Goal: Transaction & Acquisition: Purchase product/service

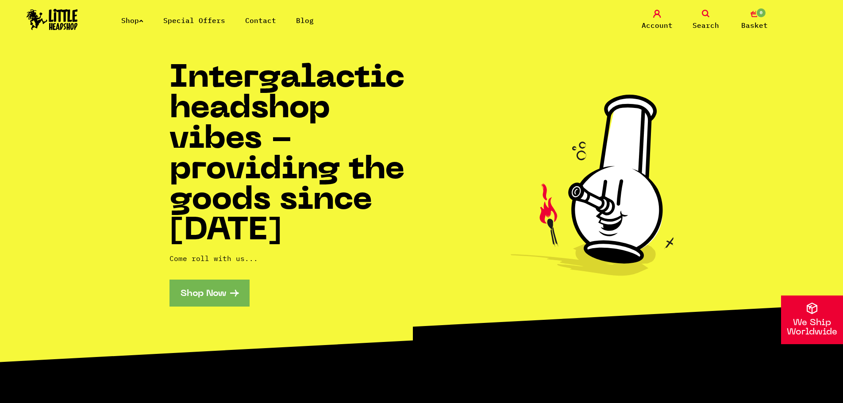
click at [130, 21] on link "Shop" at bounding box center [132, 20] width 22 height 9
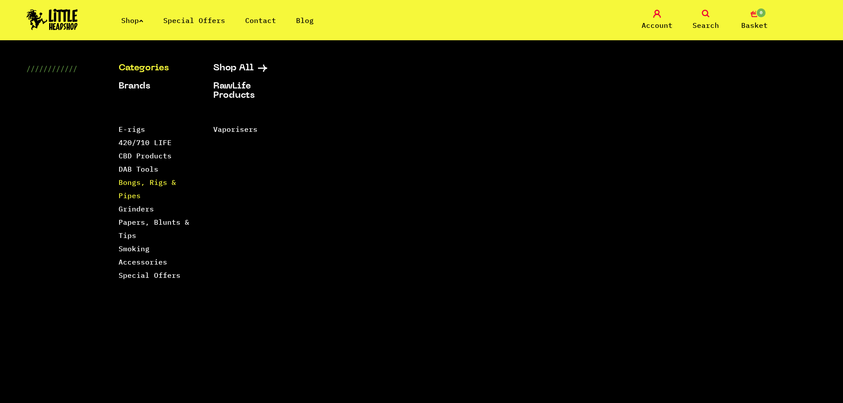
click at [136, 194] on link "Bongs, Rigs & Pipes" at bounding box center [148, 189] width 58 height 22
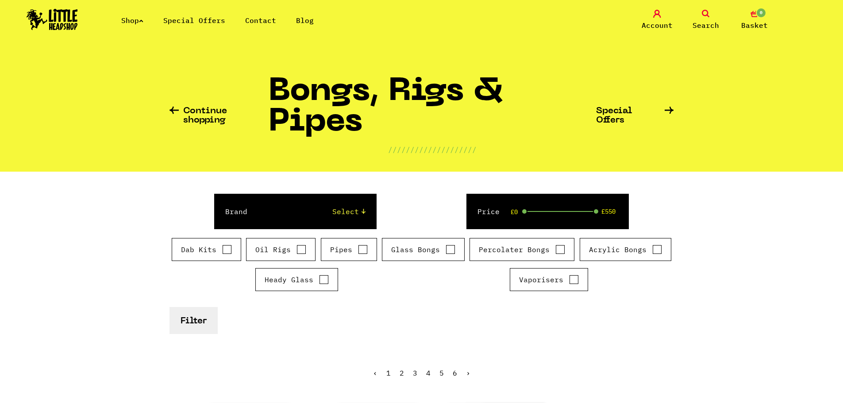
scroll to position [1, 0]
click at [141, 18] on link "Shop" at bounding box center [132, 20] width 22 height 9
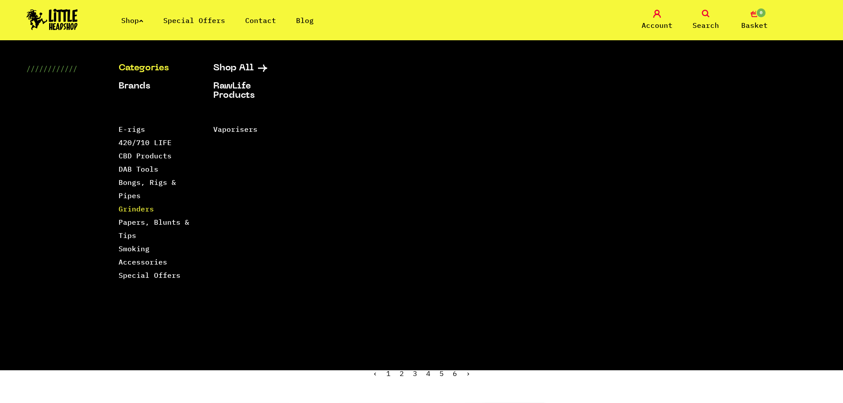
click at [131, 207] on link "Grinders" at bounding box center [136, 208] width 35 height 9
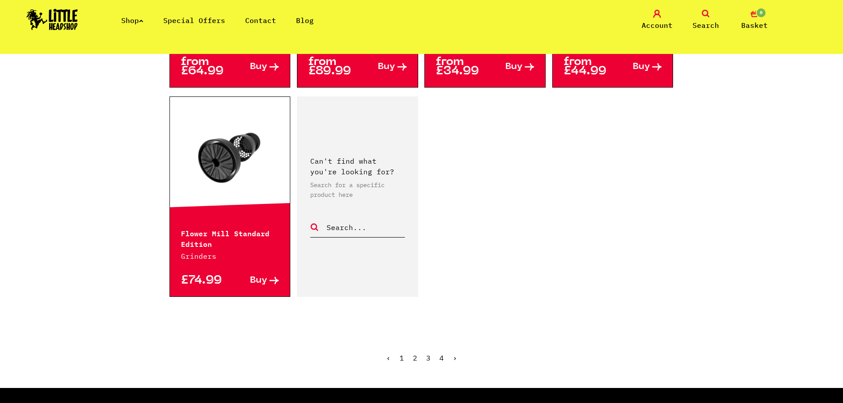
scroll to position [1399, 0]
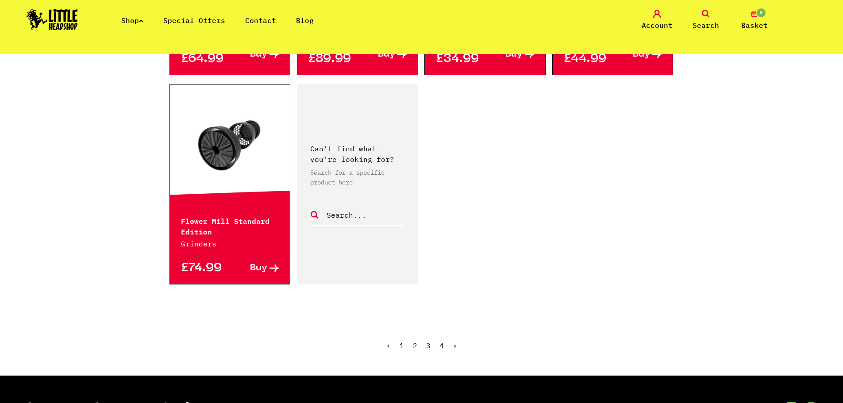
click at [413, 341] on link "2" at bounding box center [415, 345] width 4 height 9
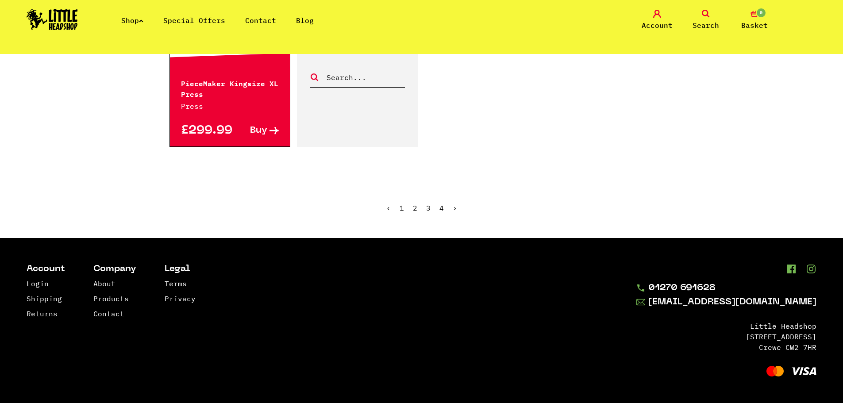
scroll to position [1454, 0]
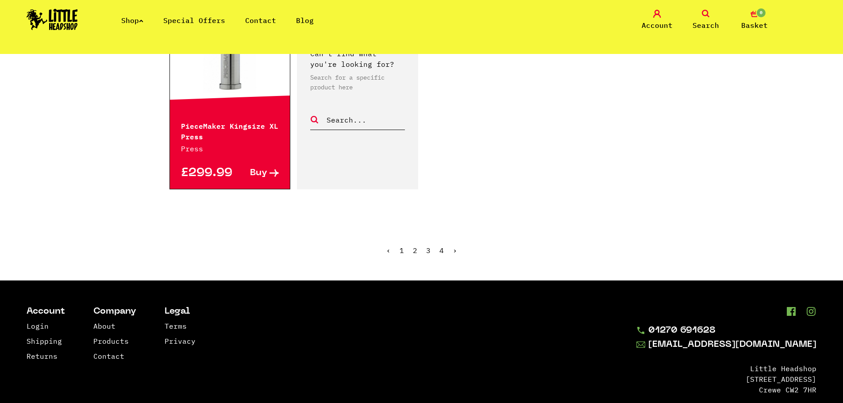
click at [401, 251] on link "1" at bounding box center [401, 250] width 4 height 9
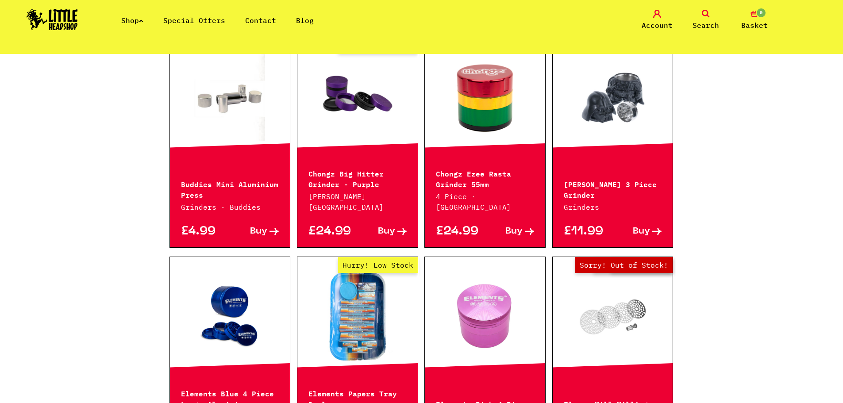
scroll to position [753, 0]
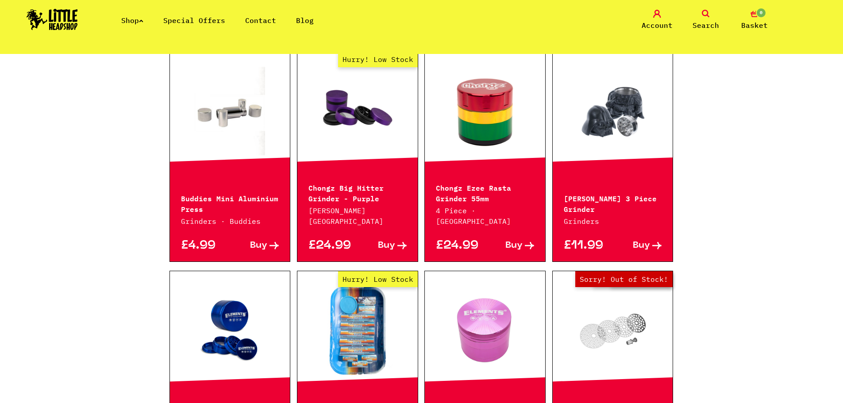
click at [472, 134] on div at bounding box center [485, 110] width 120 height 119
click at [453, 182] on p "Chongz Ezee Rasta Grinder 55mm" at bounding box center [485, 192] width 98 height 21
click at [469, 115] on link at bounding box center [485, 111] width 120 height 88
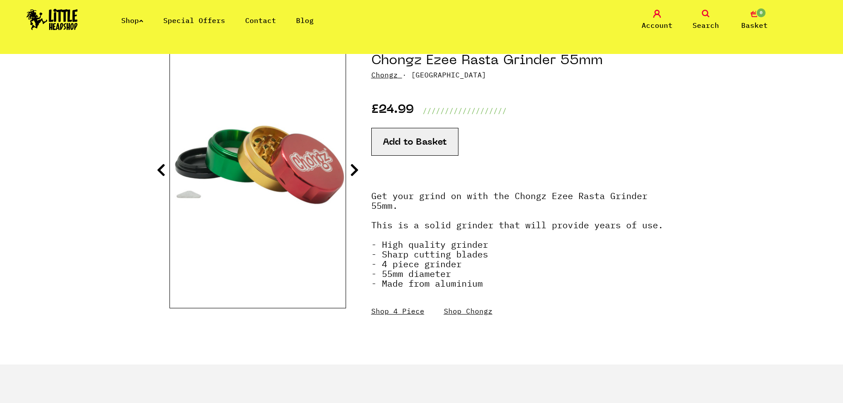
scroll to position [106, 0]
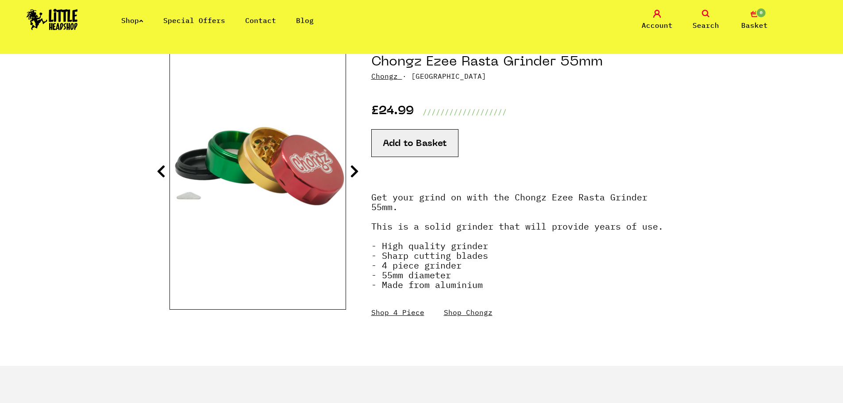
click at [358, 179] on section "Chongz Ezee Rasta Grinder 55mm Chongz · CHONGZEZEE £24.99 /////////////////// A…" at bounding box center [421, 201] width 504 height 330
click at [356, 176] on icon at bounding box center [354, 171] width 9 height 14
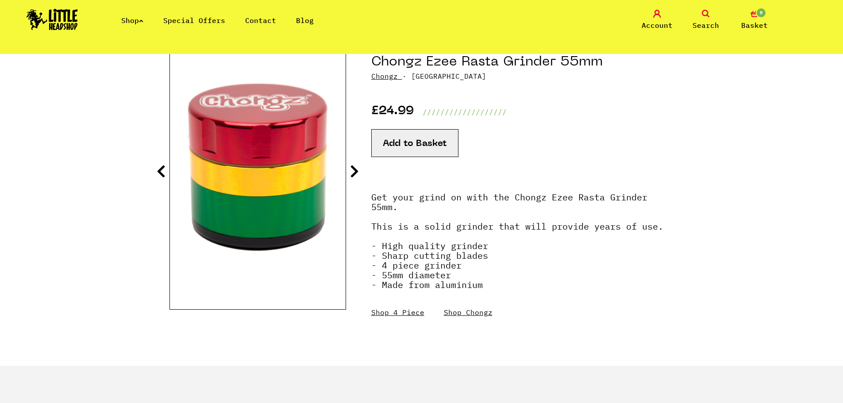
click at [356, 176] on icon at bounding box center [354, 171] width 9 height 14
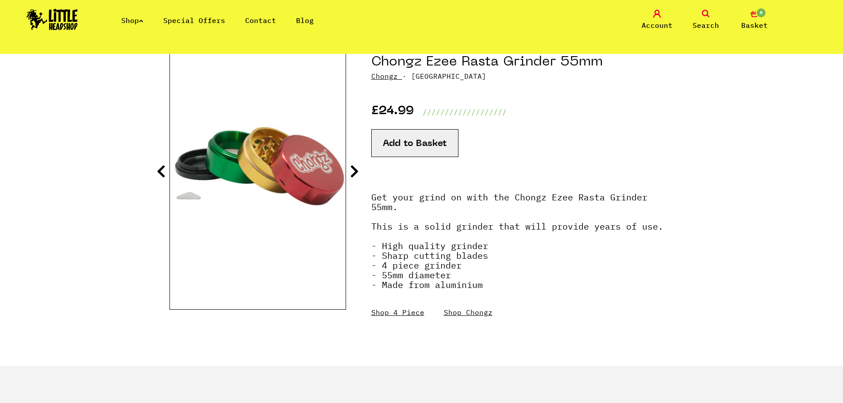
click at [356, 176] on icon at bounding box center [354, 171] width 9 height 14
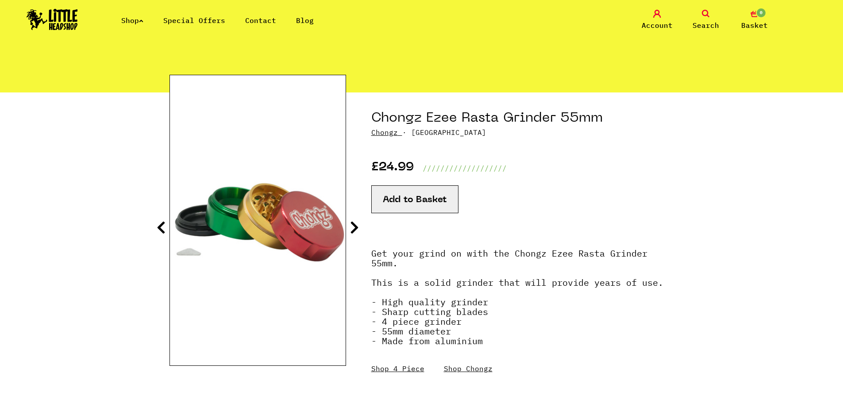
scroll to position [0, 0]
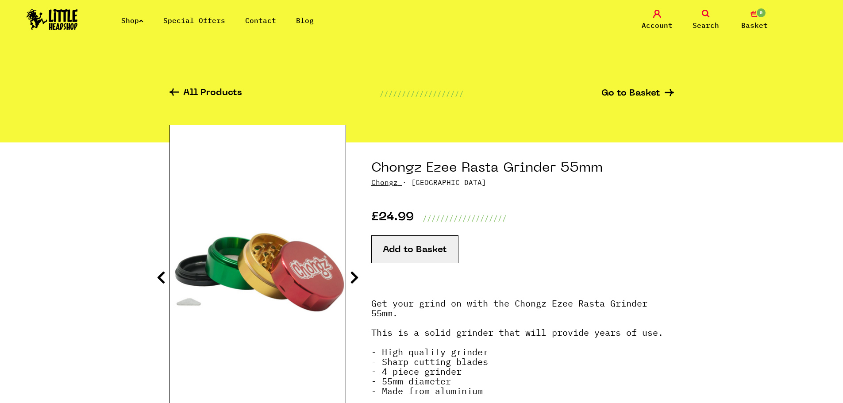
click at [143, 20] on icon at bounding box center [141, 21] width 4 height 4
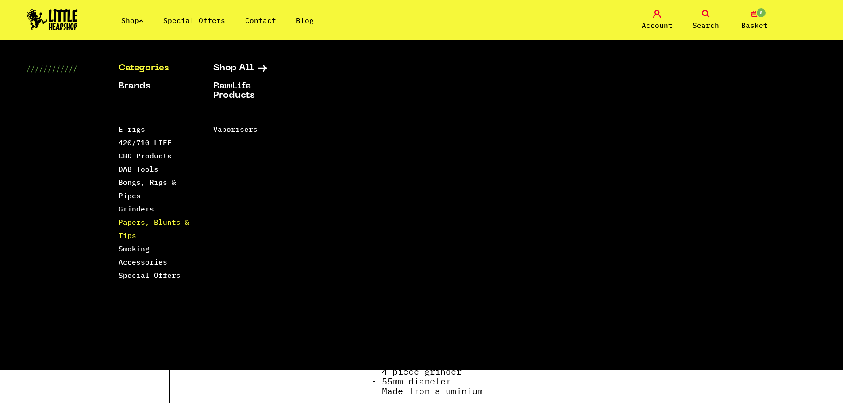
click at [140, 226] on link "Papers, Blunts & Tips" at bounding box center [154, 229] width 71 height 22
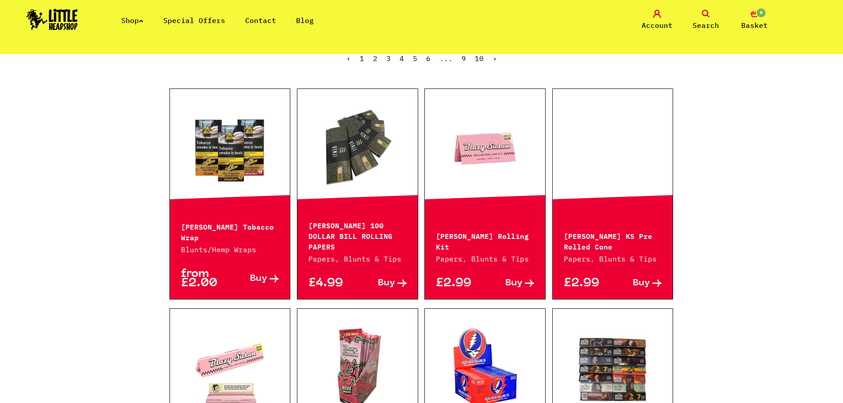
scroll to position [316, 0]
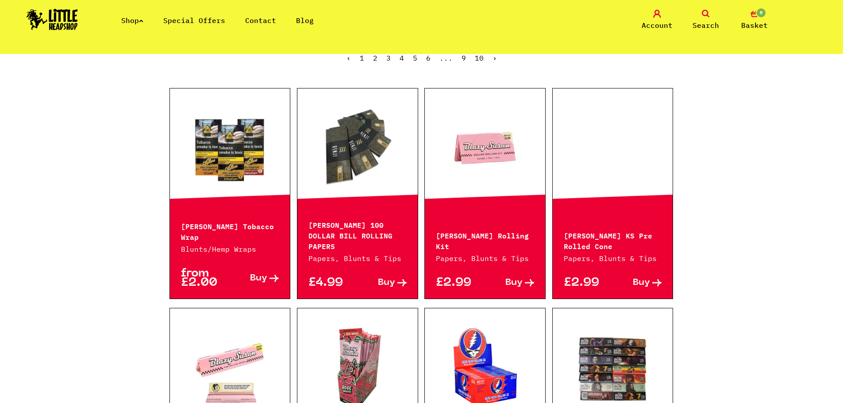
click at [209, 209] on div "Al Capone Tobacco Wrap Blunts/Hemp Wraps from £2.00 Buy" at bounding box center [229, 193] width 121 height 211
click at [228, 152] on link at bounding box center [230, 148] width 120 height 88
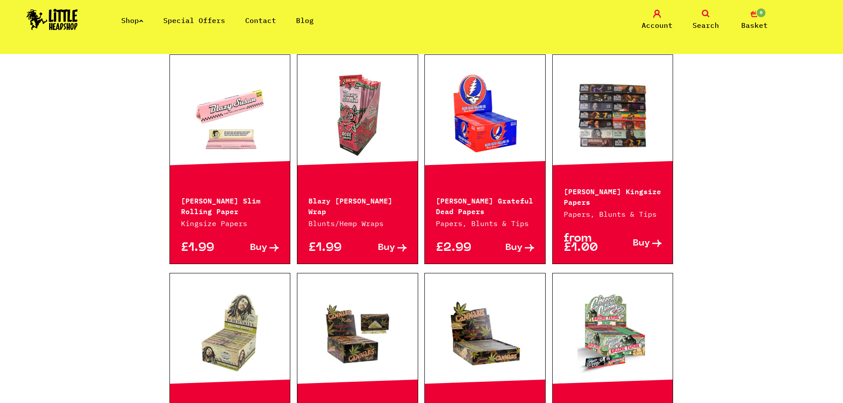
scroll to position [570, 0]
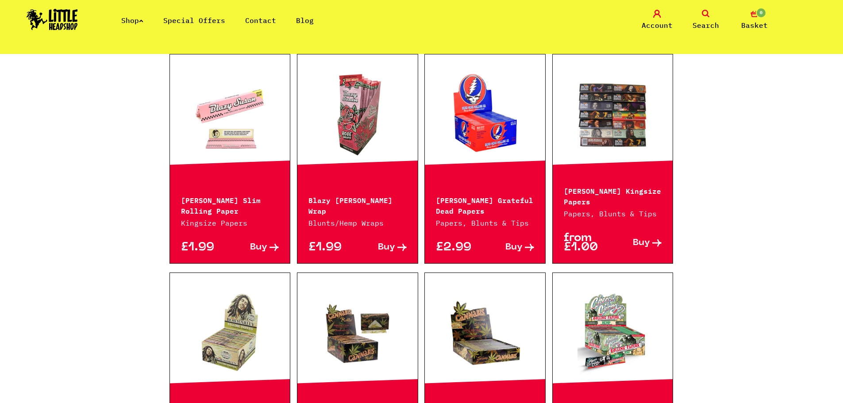
click at [463, 183] on div "Blazy Susan x Grateful Dead Papers Papers, Blunts & Tips" at bounding box center [485, 205] width 120 height 45
click at [469, 137] on link at bounding box center [485, 114] width 120 height 88
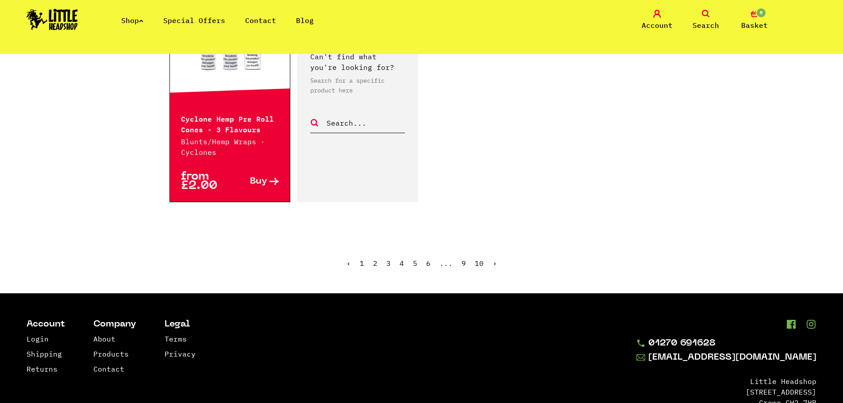
scroll to position [1586, 0]
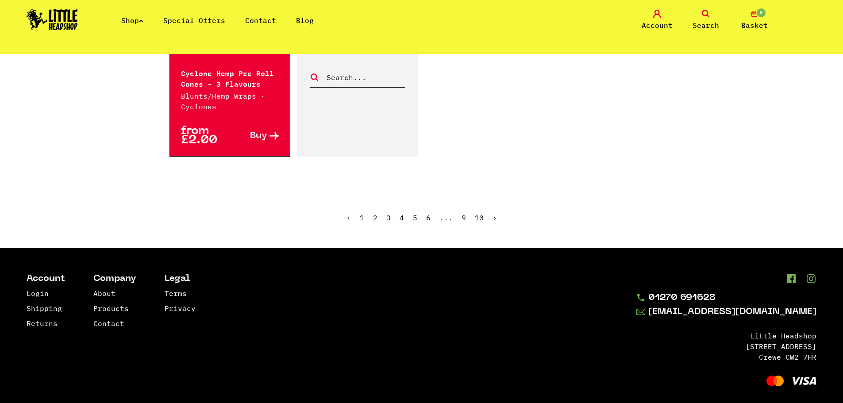
click at [376, 213] on link "2" at bounding box center [375, 217] width 4 height 9
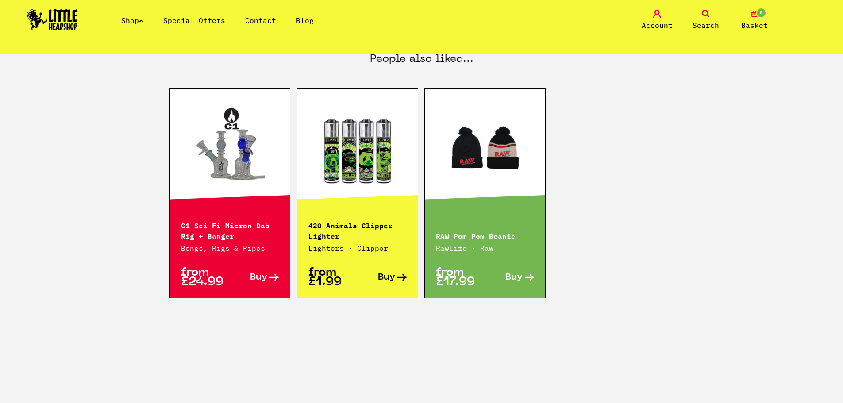
scroll to position [700, 0]
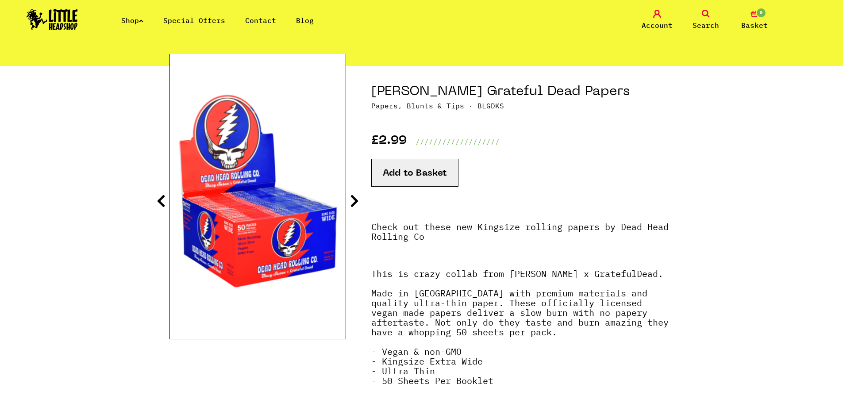
scroll to position [77, 0]
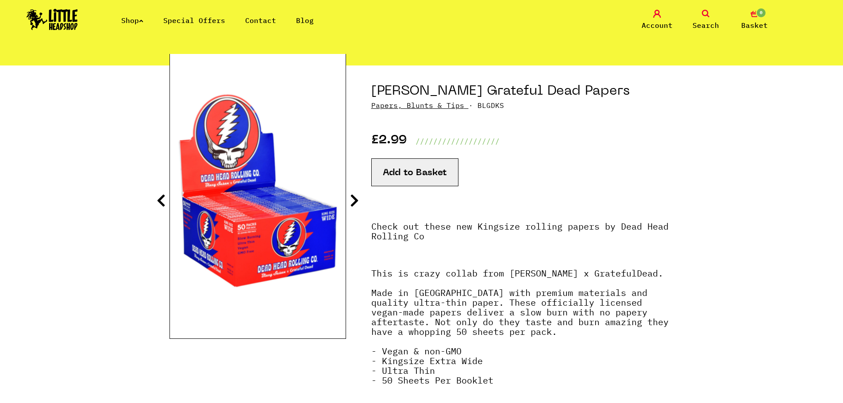
click at [353, 202] on icon at bounding box center [354, 200] width 9 height 14
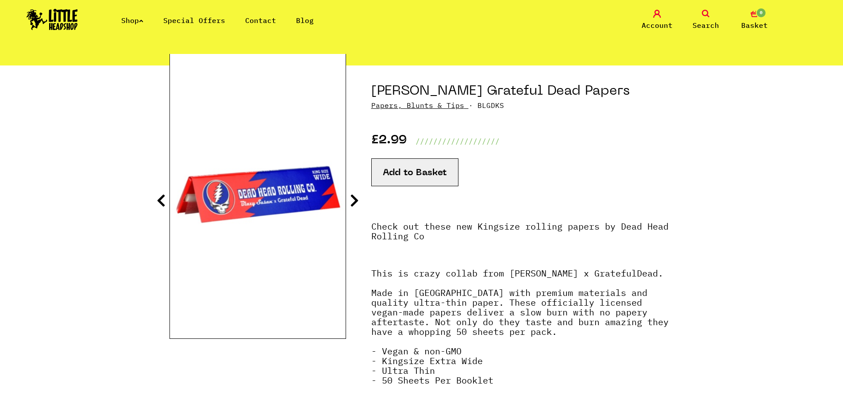
click at [353, 202] on icon at bounding box center [354, 200] width 9 height 14
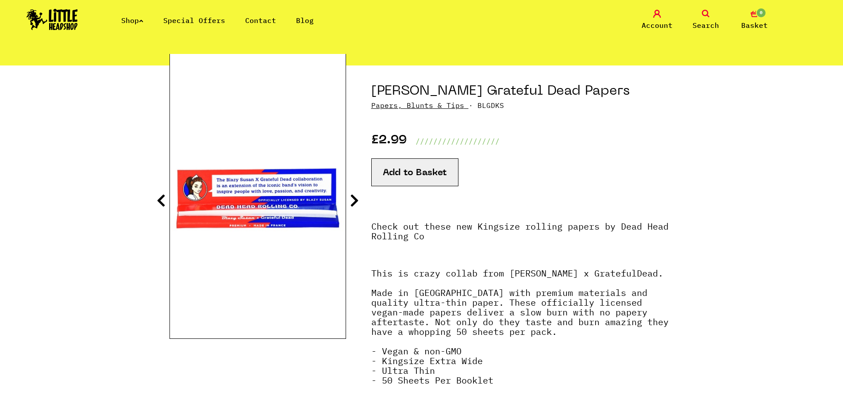
click at [353, 202] on icon at bounding box center [354, 200] width 9 height 14
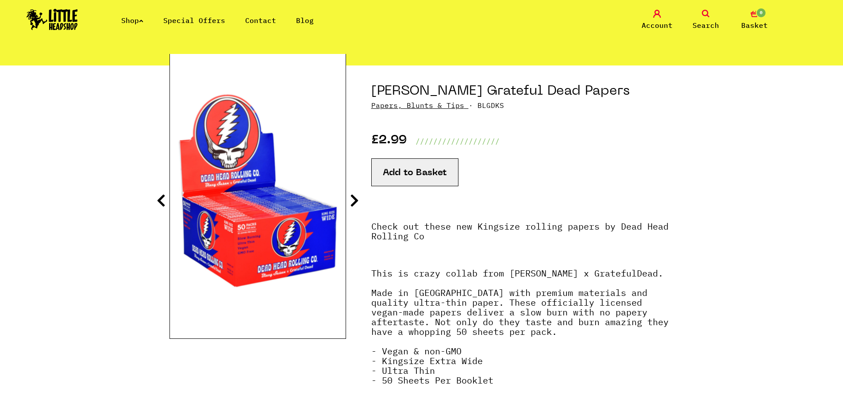
click at [353, 202] on icon at bounding box center [354, 200] width 9 height 14
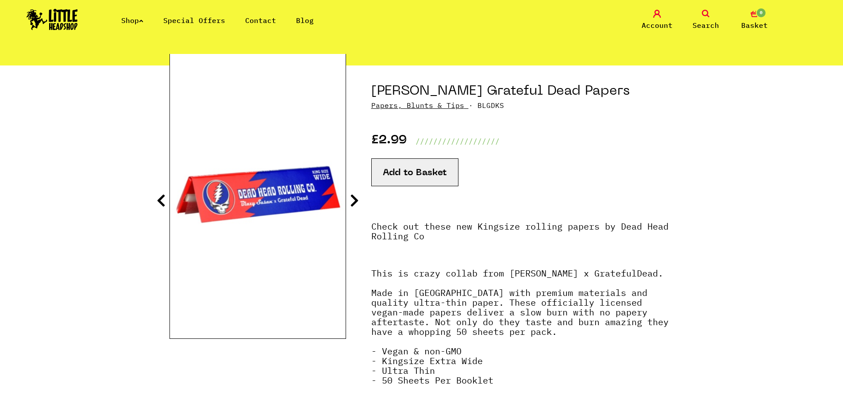
click at [353, 202] on icon at bounding box center [354, 200] width 9 height 14
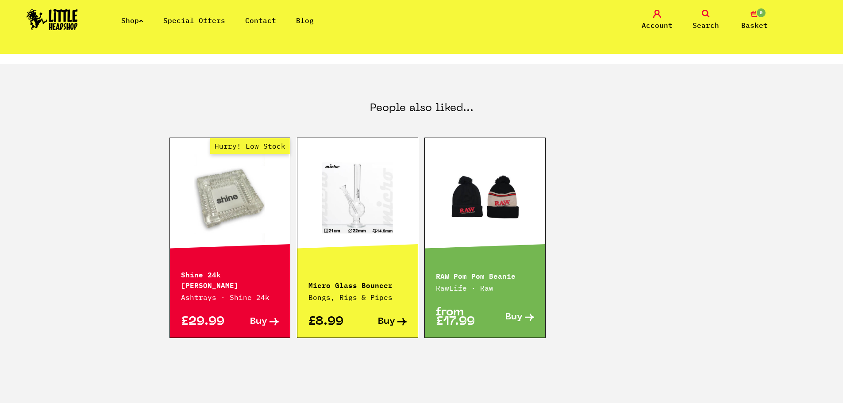
scroll to position [541, 0]
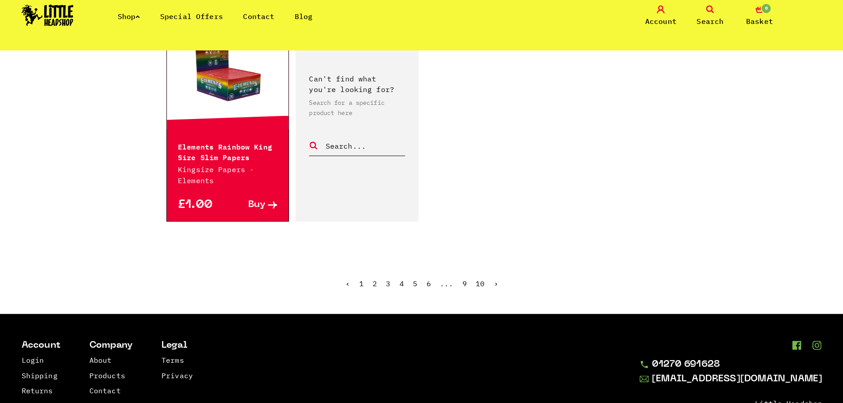
scroll to position [1561, 0]
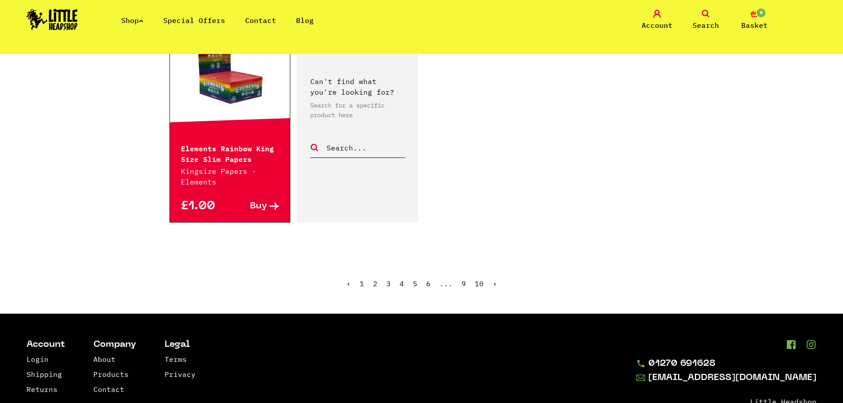
click at [390, 279] on link "3" at bounding box center [388, 283] width 4 height 9
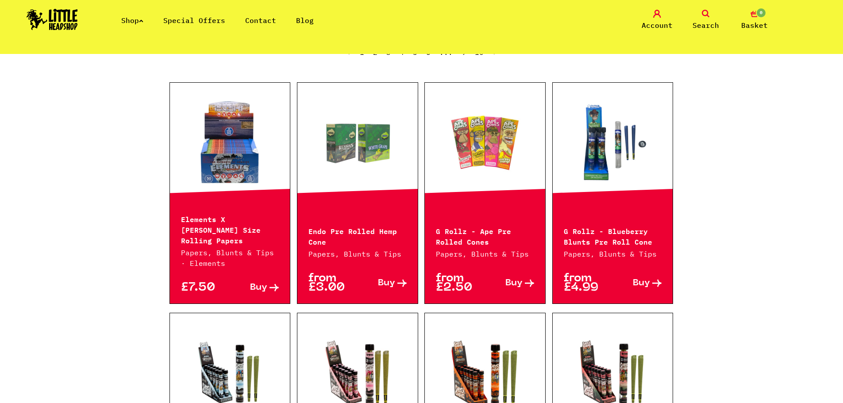
scroll to position [318, 0]
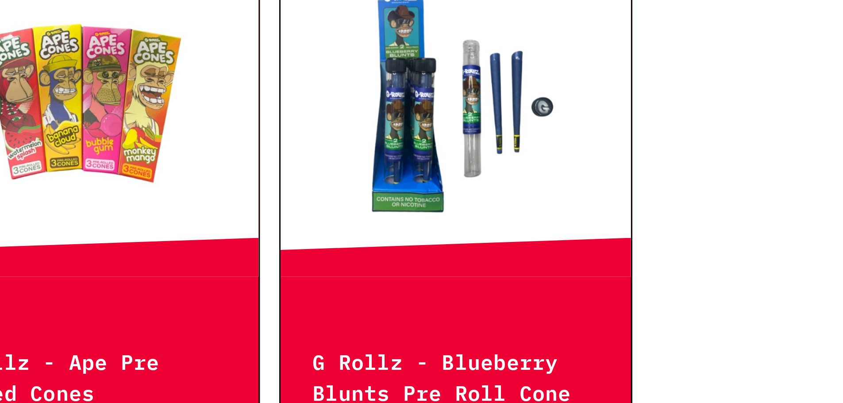
click at [626, 178] on link at bounding box center [613, 147] width 120 height 88
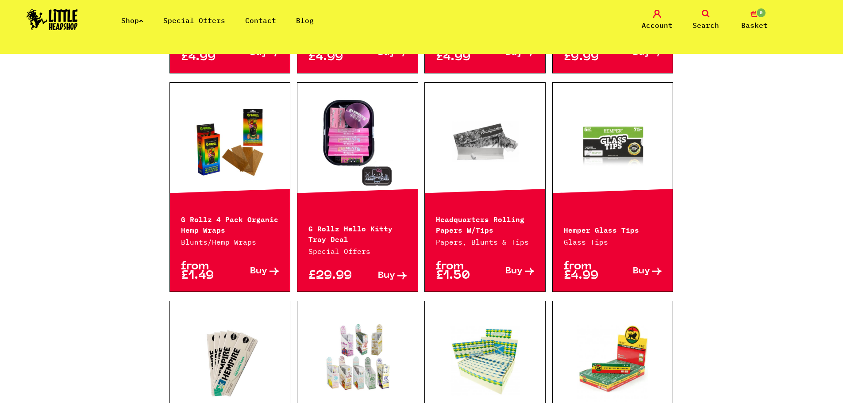
scroll to position [1000, 0]
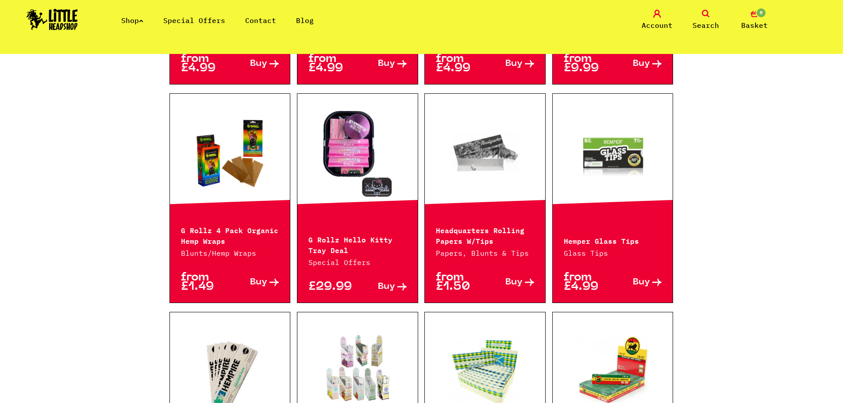
click at [354, 223] on div "G Rollz Hello Kitty Tray Deal Special Offers" at bounding box center [357, 245] width 120 height 45
click at [390, 133] on link at bounding box center [357, 153] width 120 height 88
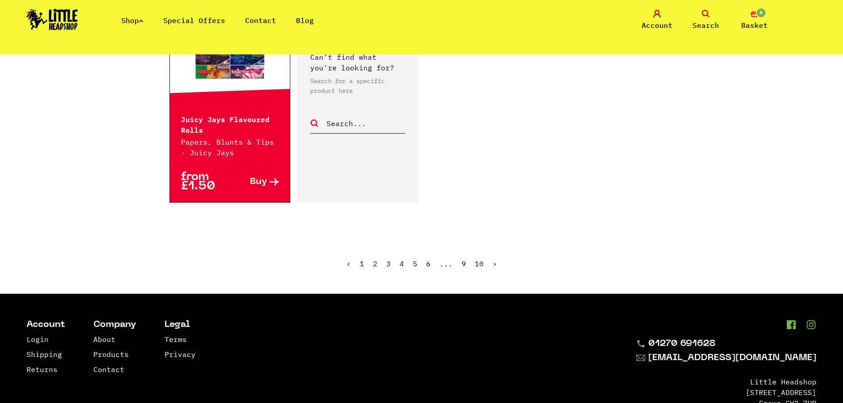
scroll to position [1548, 0]
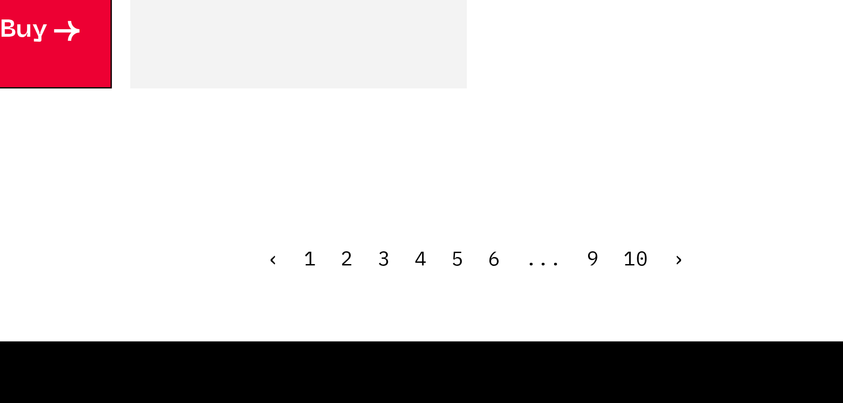
click at [403, 259] on link "4" at bounding box center [401, 263] width 4 height 9
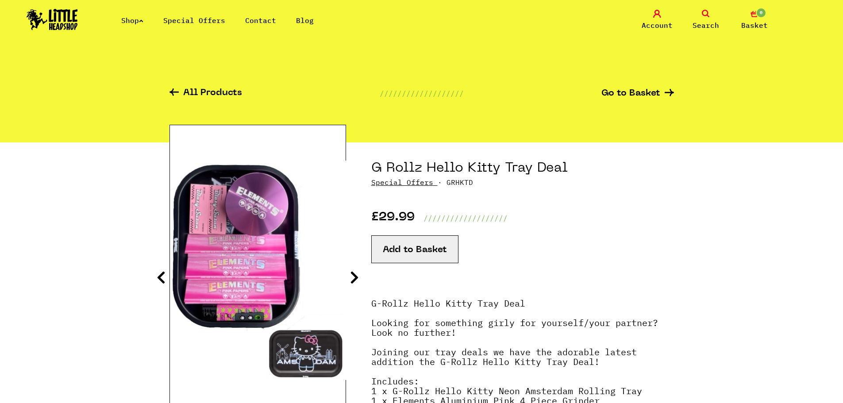
scroll to position [50, 0]
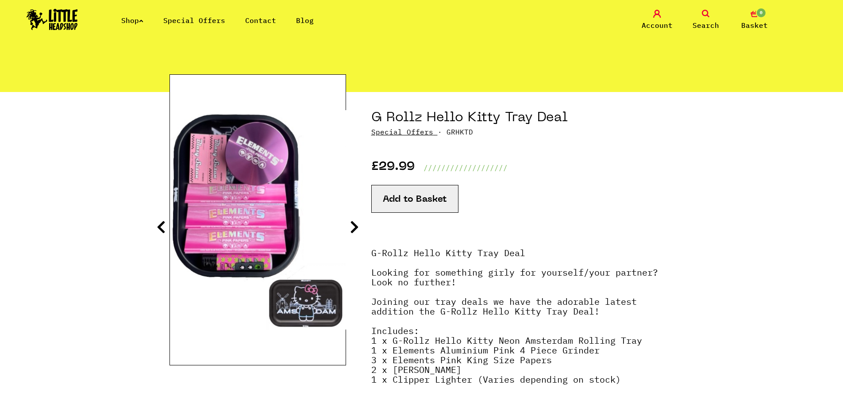
click at [355, 223] on icon at bounding box center [354, 227] width 9 height 14
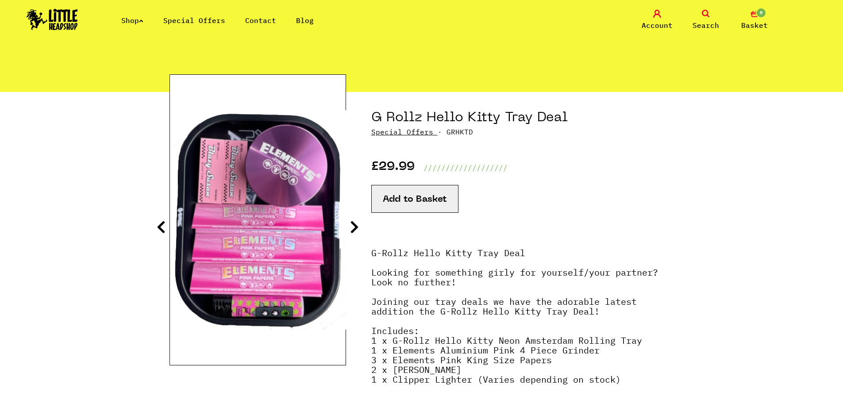
click at [355, 223] on icon at bounding box center [354, 227] width 9 height 14
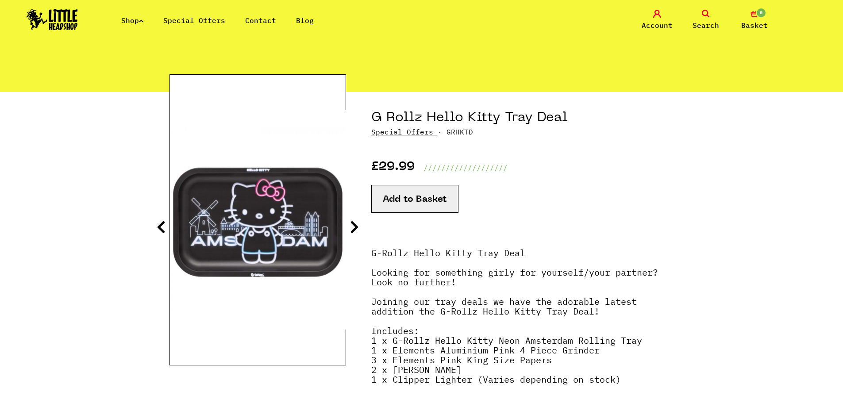
click at [355, 223] on icon at bounding box center [354, 227] width 9 height 14
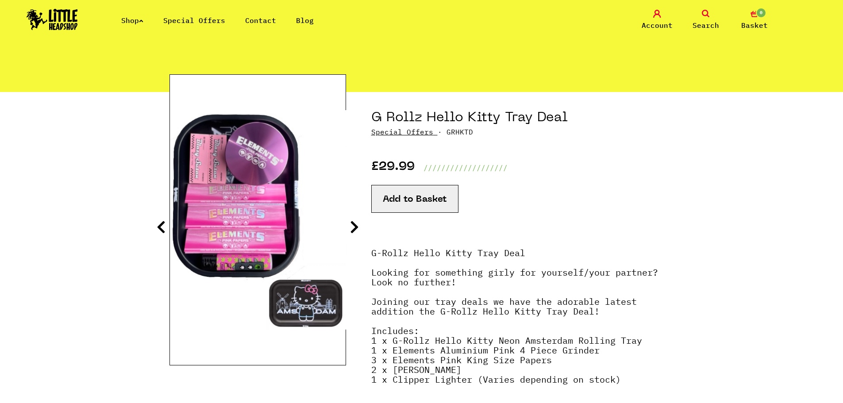
click at [355, 223] on icon at bounding box center [354, 227] width 9 height 14
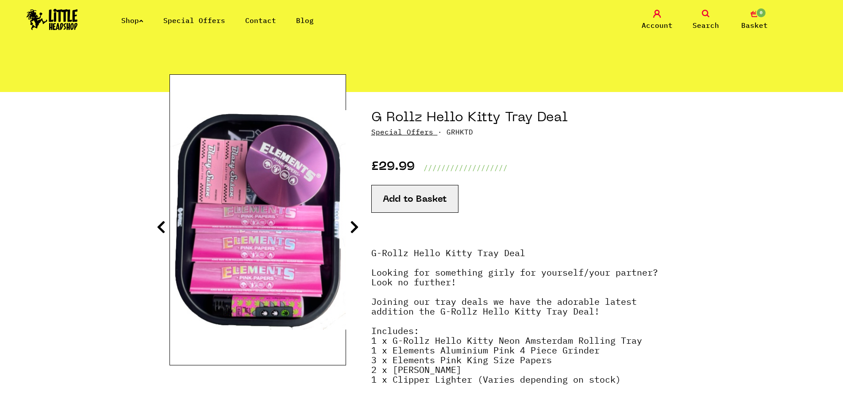
click at [355, 223] on icon at bounding box center [354, 227] width 9 height 14
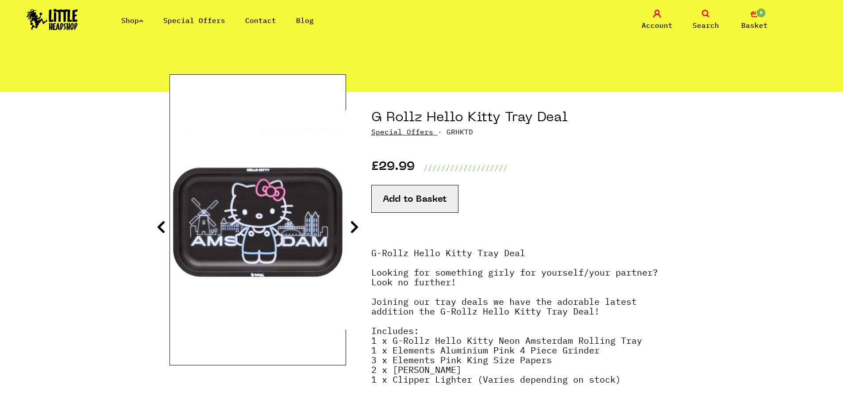
click at [355, 223] on icon at bounding box center [354, 227] width 9 height 14
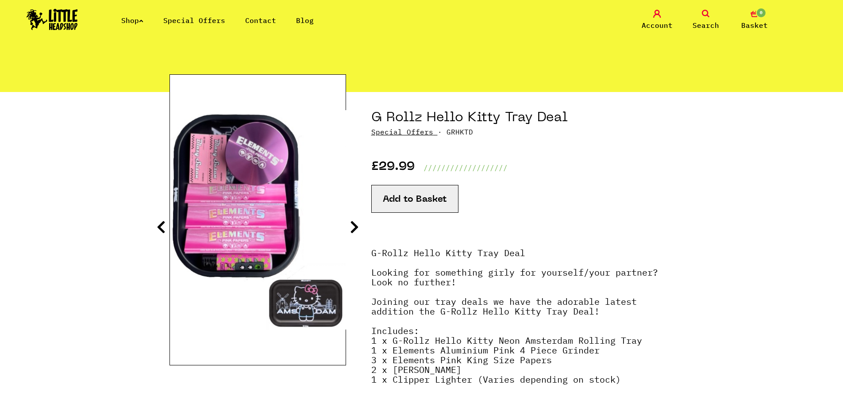
click at [353, 224] on icon at bounding box center [354, 227] width 9 height 14
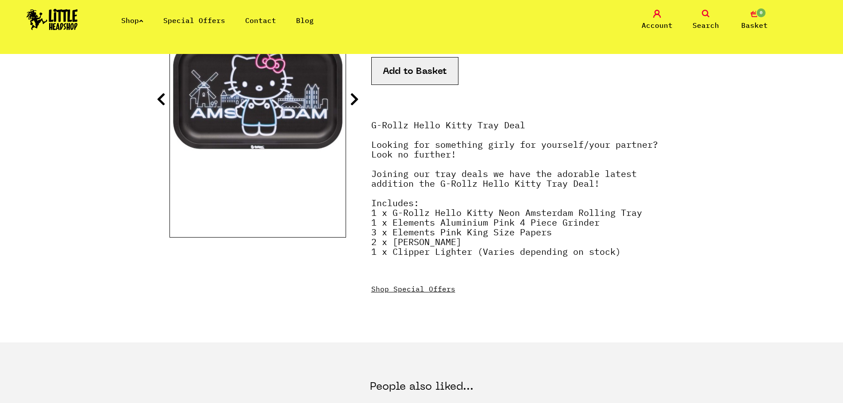
scroll to position [23, 0]
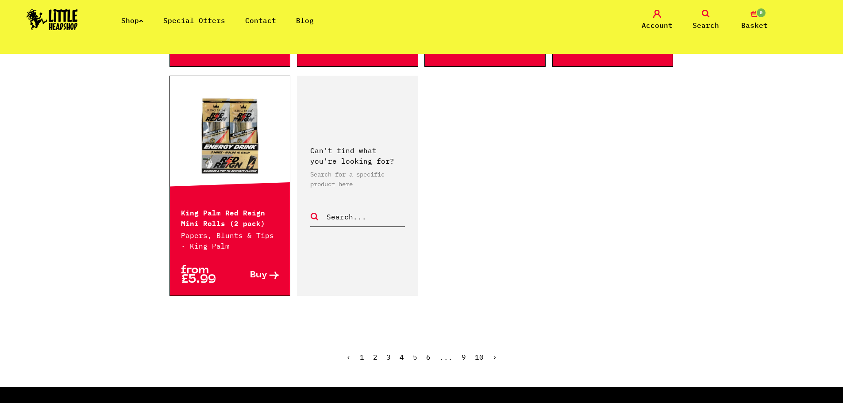
scroll to position [1525, 0]
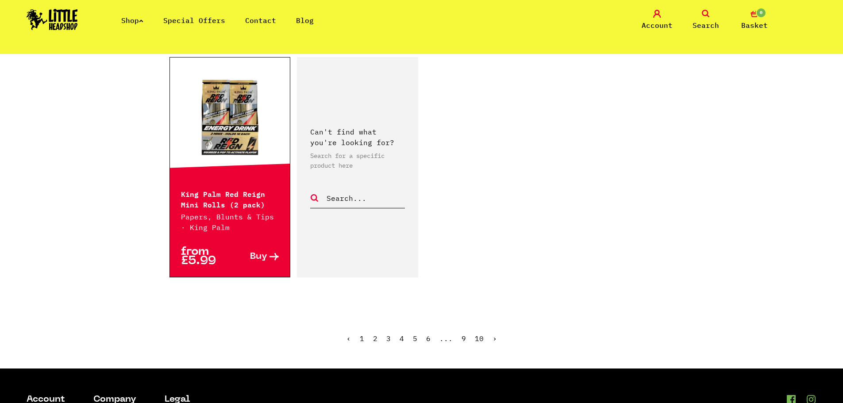
click at [416, 334] on link "5" at bounding box center [415, 338] width 4 height 9
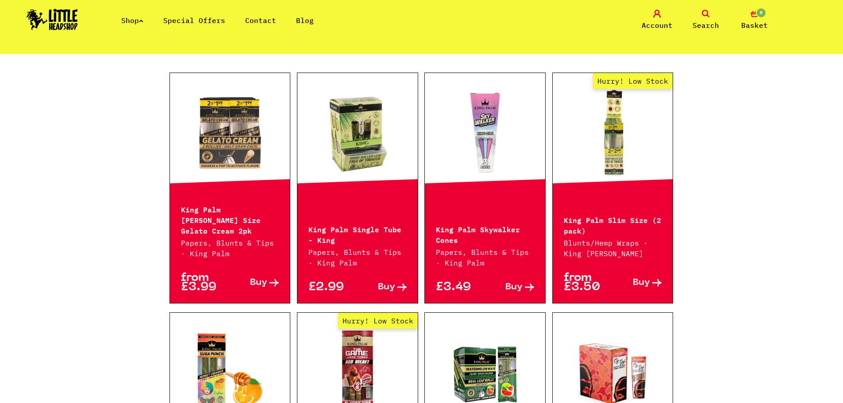
scroll to position [336, 0]
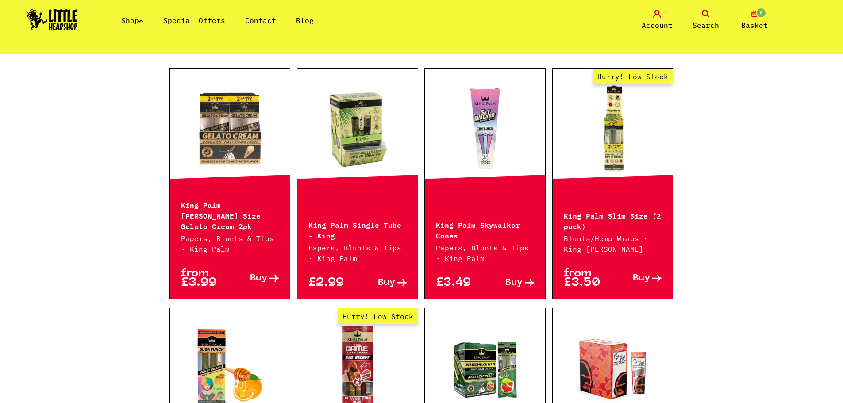
click at [463, 242] on p "Papers, Blunts & Tips · King Palm" at bounding box center [485, 252] width 98 height 21
click at [444, 168] on link at bounding box center [485, 128] width 120 height 88
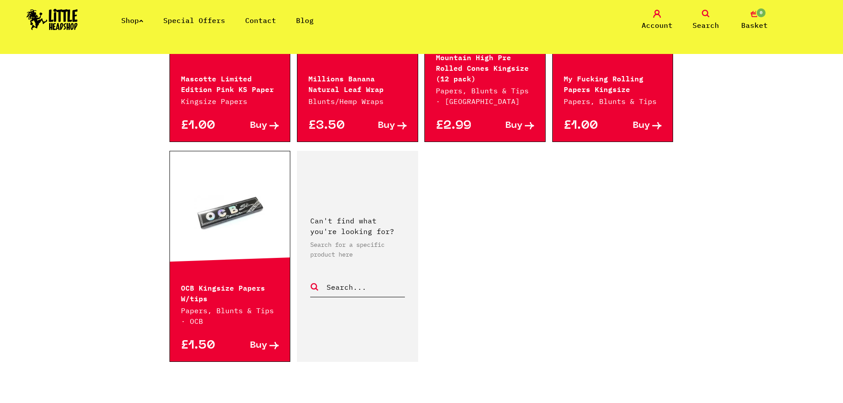
scroll to position [1606, 0]
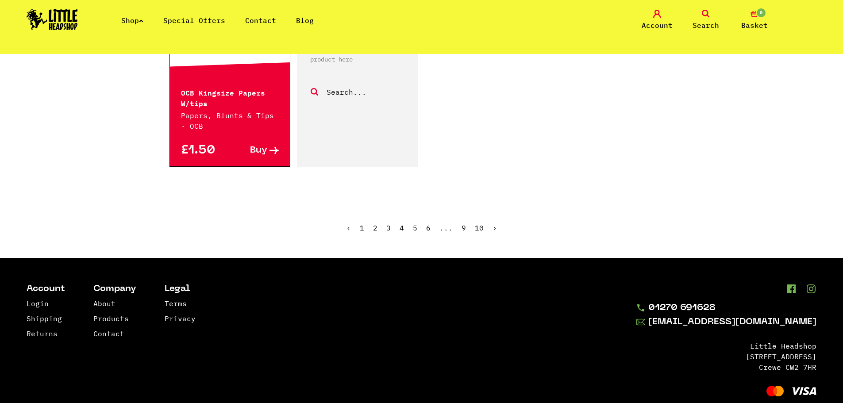
click at [426, 223] on link "6" at bounding box center [428, 227] width 4 height 9
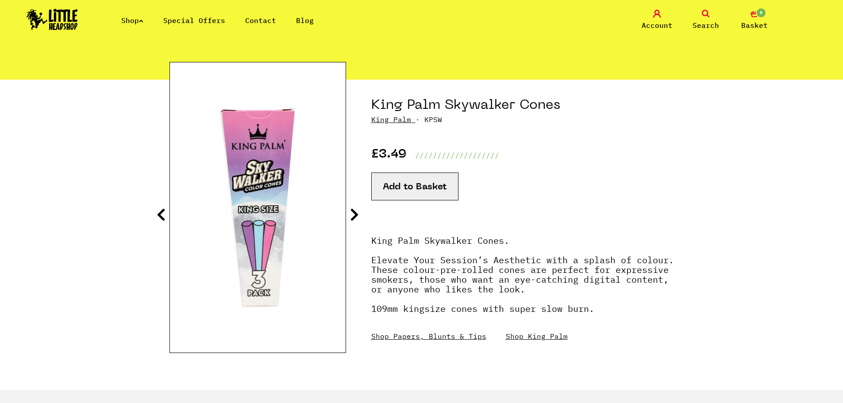
scroll to position [66, 0]
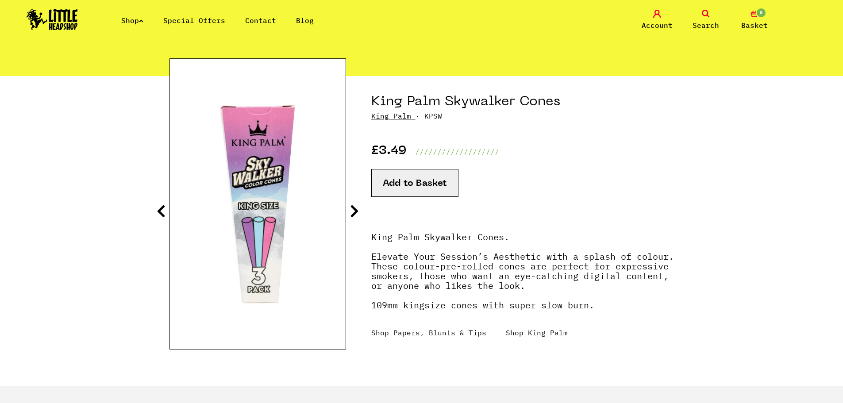
click at [349, 213] on section "King Palm Skywalker Cones King Palm · KPSW £3.49 /////////////////// Add to Bas…" at bounding box center [421, 231] width 504 height 310
click at [356, 211] on icon at bounding box center [354, 211] width 9 height 14
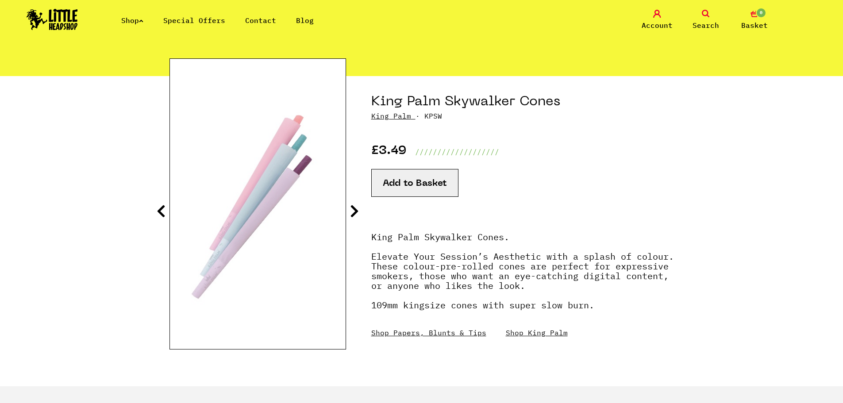
click at [356, 211] on icon at bounding box center [354, 211] width 9 height 14
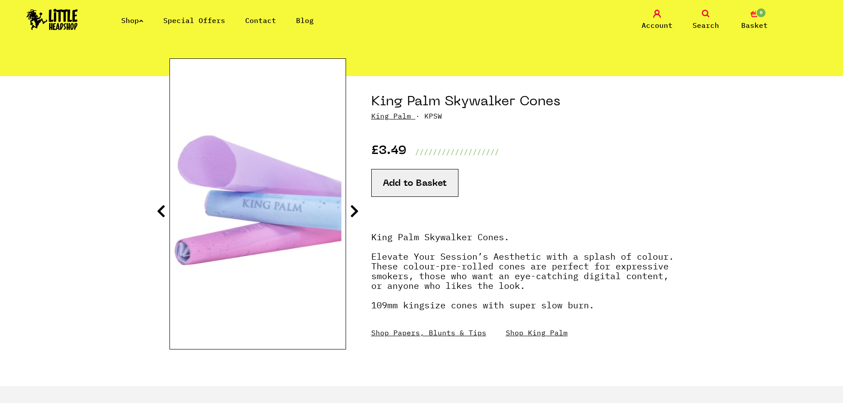
click at [356, 211] on icon at bounding box center [354, 211] width 9 height 14
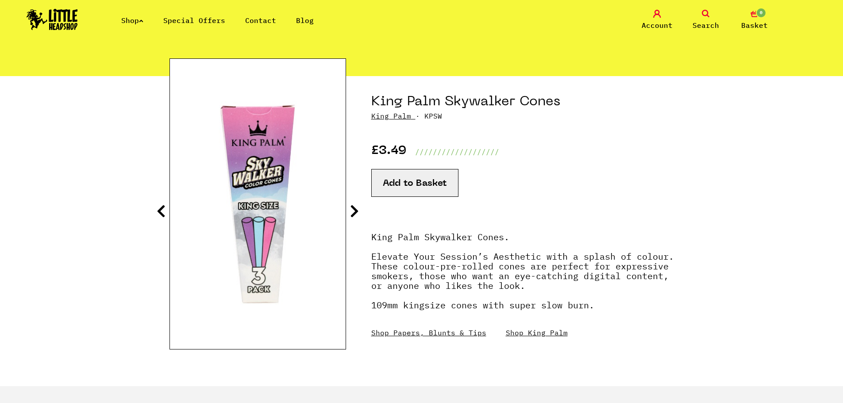
click at [356, 211] on icon at bounding box center [354, 211] width 9 height 14
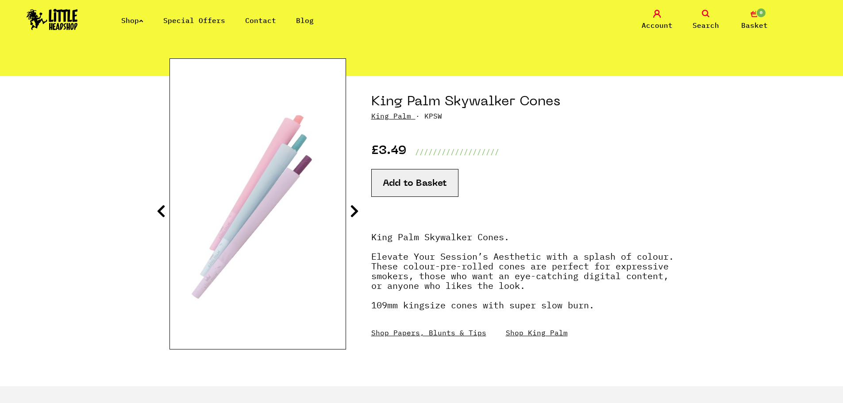
click at [354, 211] on icon at bounding box center [354, 211] width 9 height 14
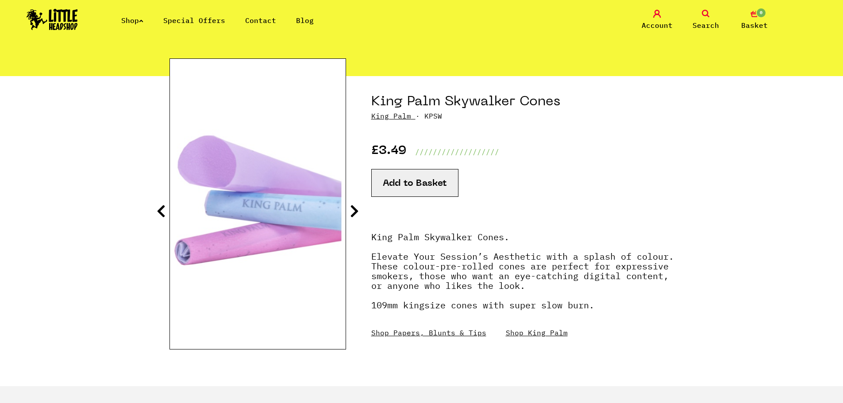
click at [354, 211] on icon at bounding box center [354, 211] width 9 height 14
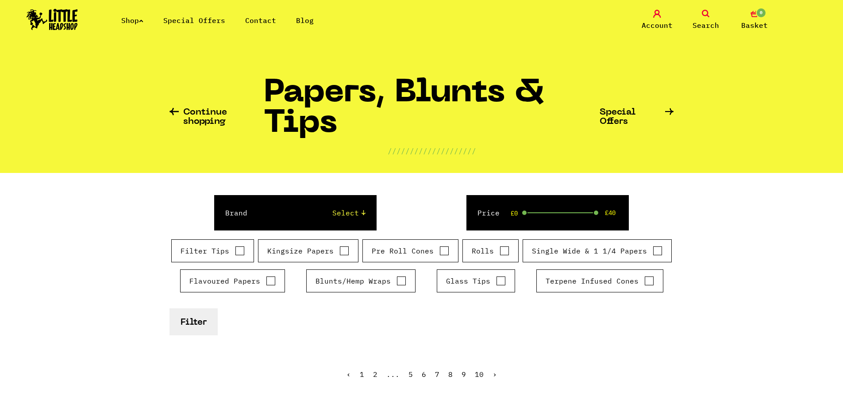
scroll to position [31, 0]
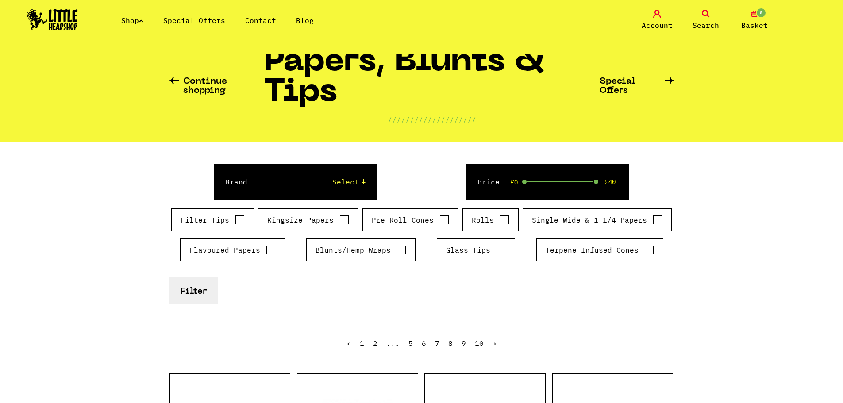
click at [704, 20] on span "Search" at bounding box center [705, 25] width 27 height 11
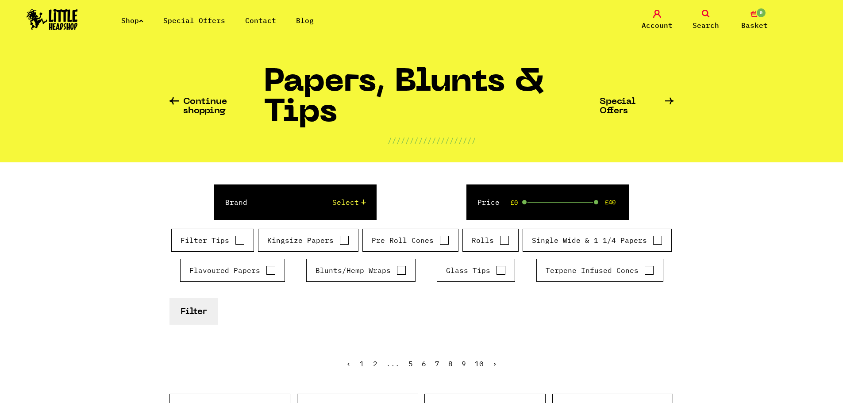
click at [702, 15] on icon at bounding box center [706, 14] width 8 height 8
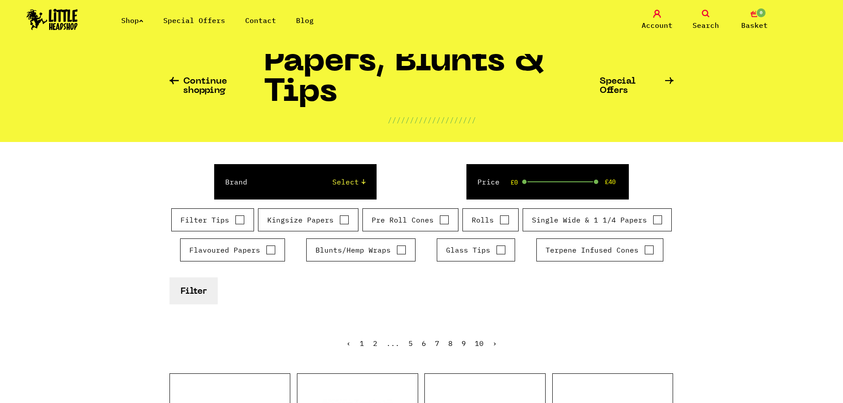
click at [684, 10] on link "Search" at bounding box center [706, 20] width 44 height 21
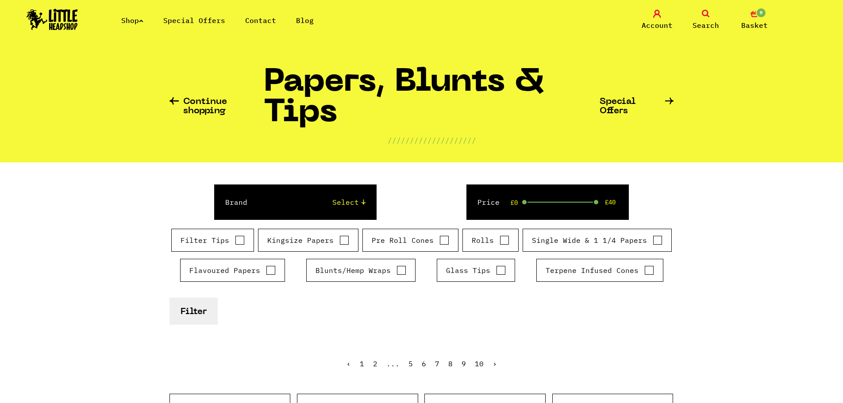
click at [705, 13] on icon at bounding box center [706, 14] width 8 height 8
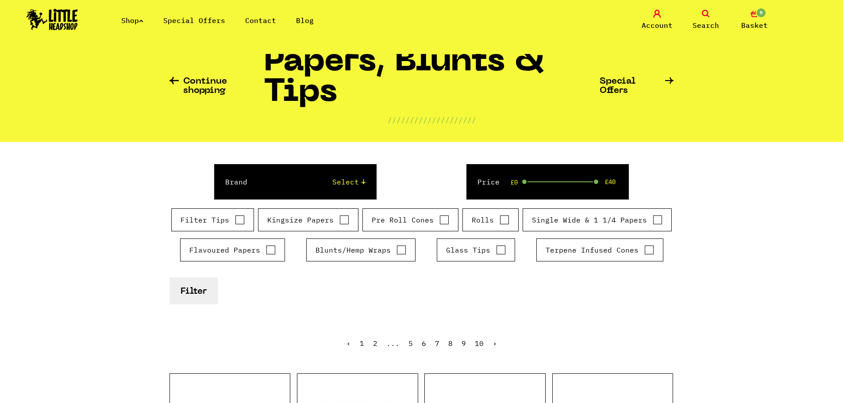
click at [705, 13] on icon at bounding box center [706, 14] width 8 height 8
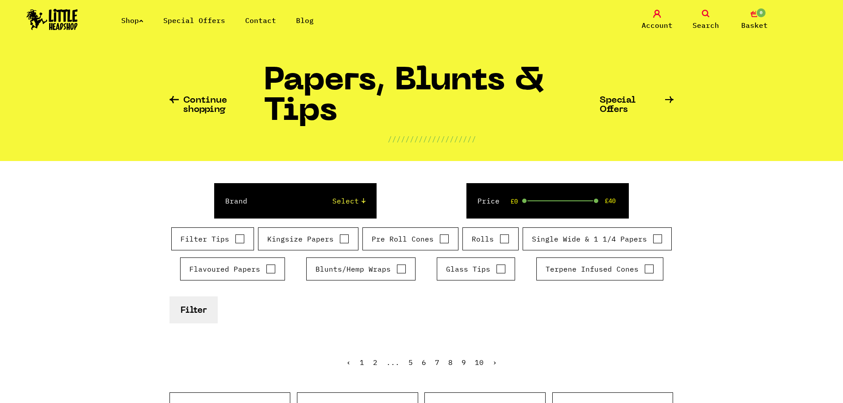
click at [705, 13] on icon at bounding box center [706, 14] width 8 height 8
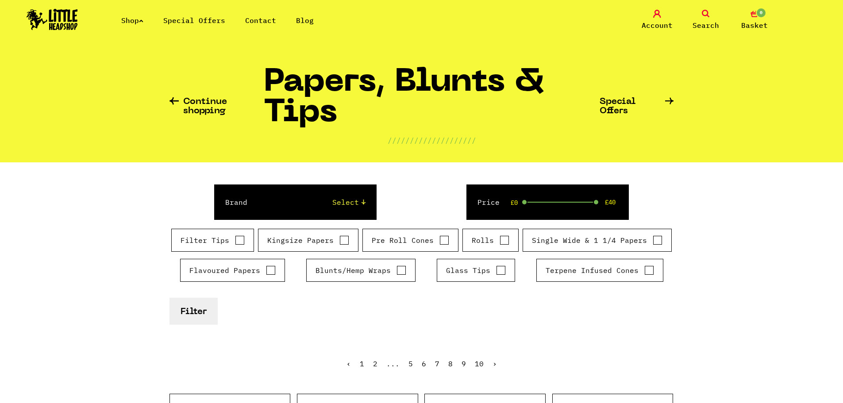
click at [705, 15] on icon at bounding box center [706, 14] width 8 height 8
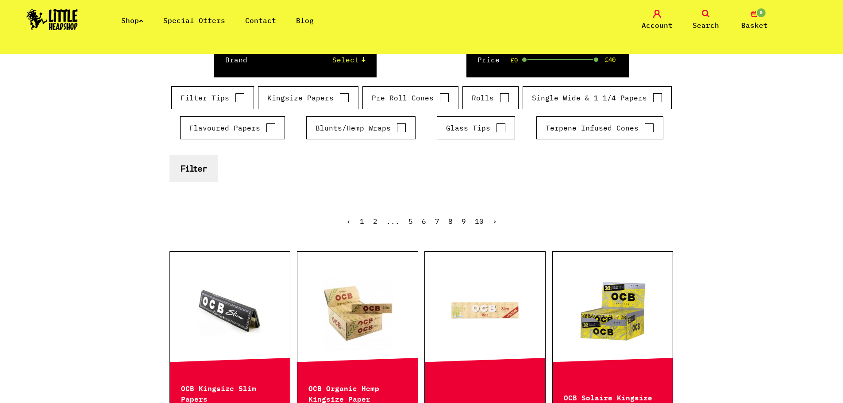
scroll to position [0, 0]
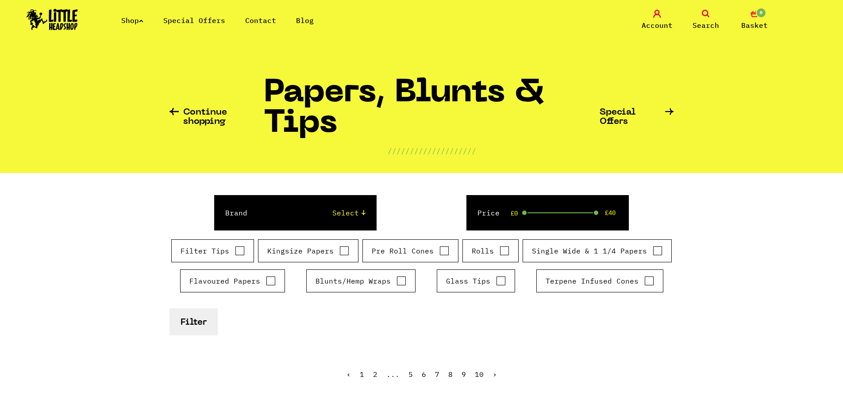
click at [700, 14] on link "Search" at bounding box center [706, 20] width 44 height 21
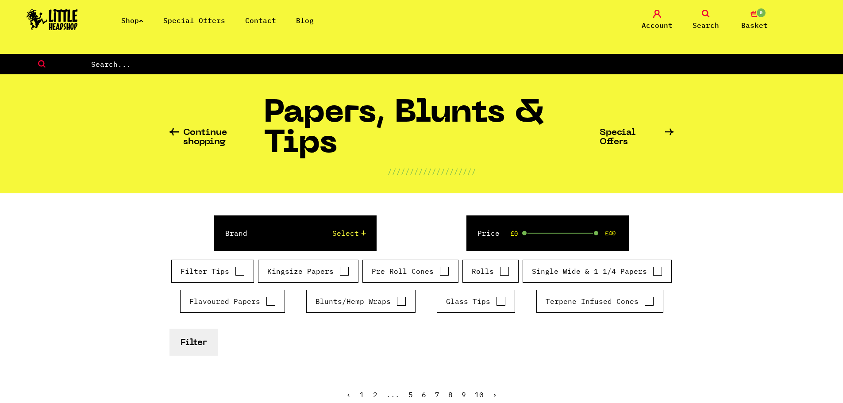
click at [570, 68] on input "text" at bounding box center [466, 64] width 753 height 12
type input "cones"
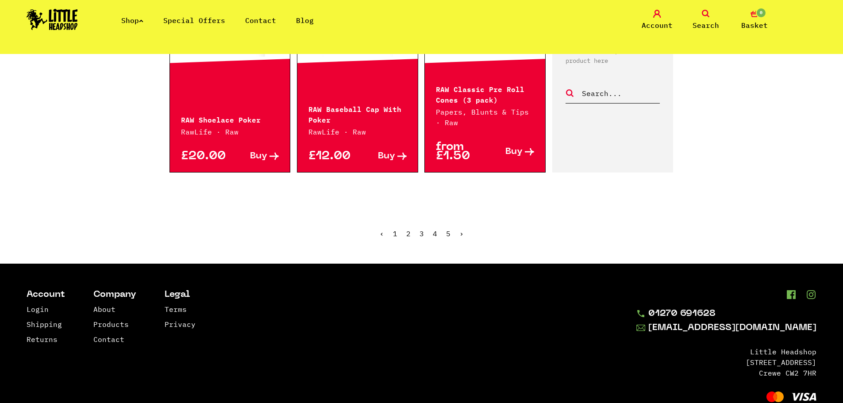
scroll to position [1074, 0]
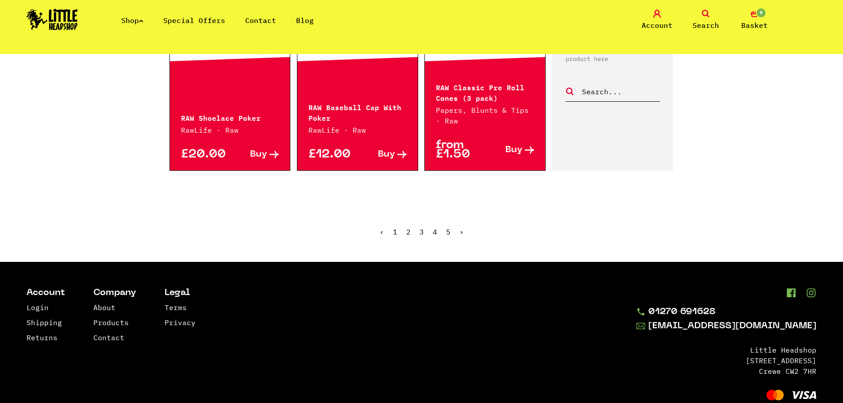
click at [407, 231] on link "2" at bounding box center [408, 231] width 4 height 9
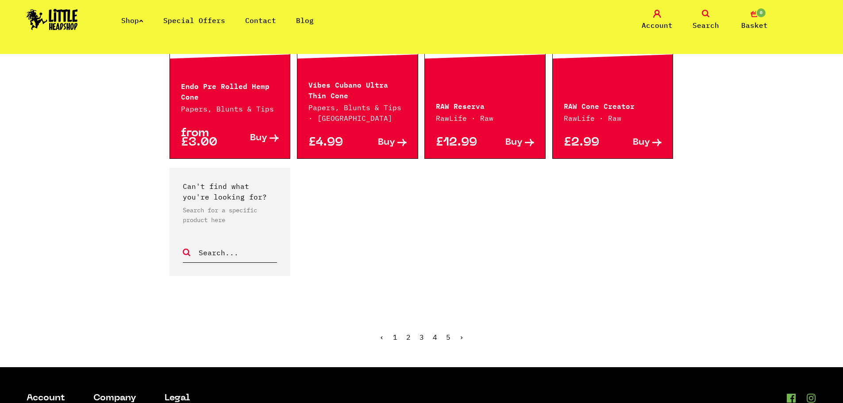
scroll to position [761, 0]
click at [422, 335] on link "3" at bounding box center [421, 337] width 4 height 9
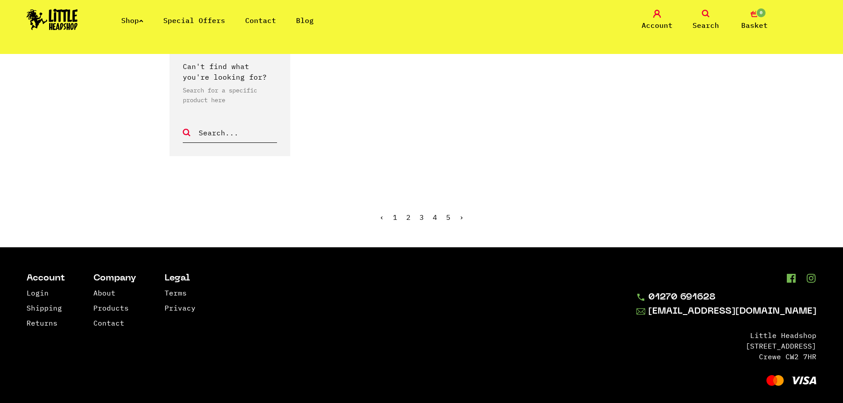
scroll to position [906, 0]
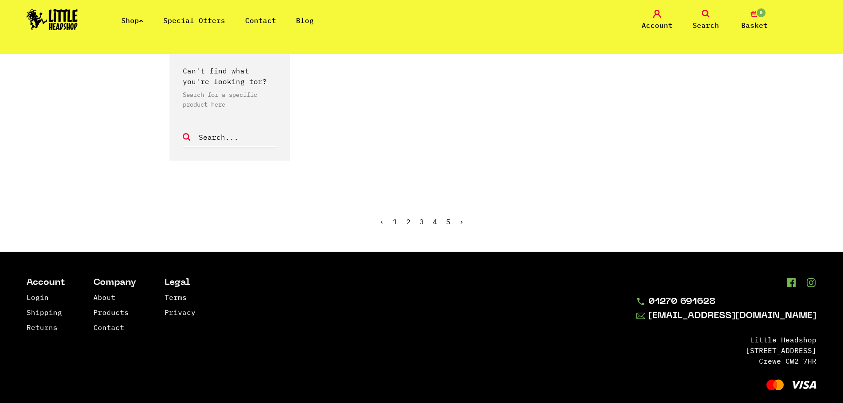
click at [434, 217] on link "4" at bounding box center [435, 221] width 4 height 9
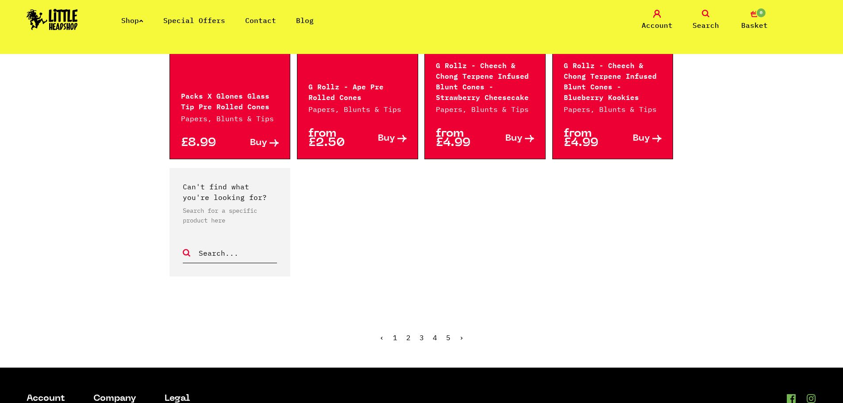
scroll to position [771, 0]
click at [448, 333] on link "5" at bounding box center [448, 337] width 4 height 9
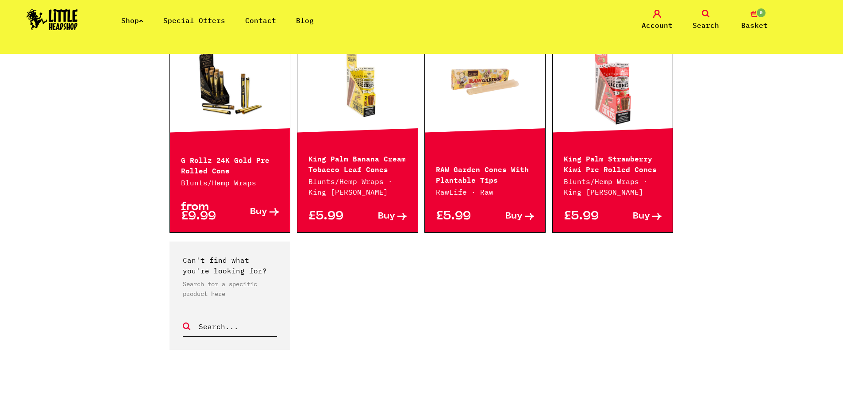
scroll to position [639, 0]
